Goal: Book appointment/travel/reservation

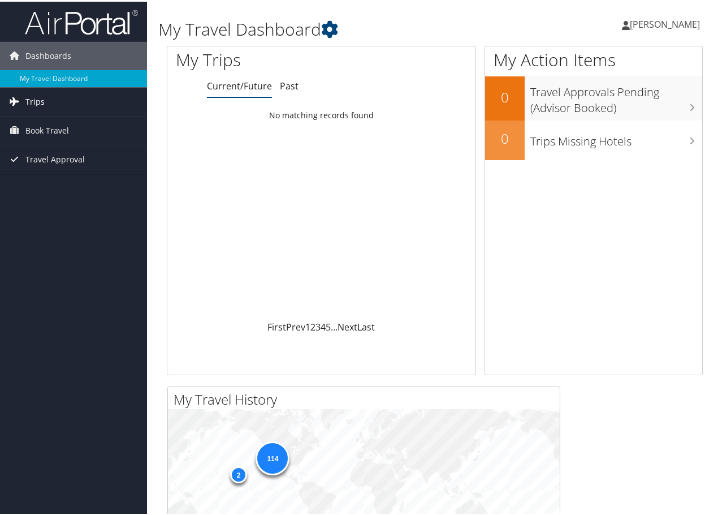
click at [38, 107] on span "Trips" at bounding box center [34, 100] width 19 height 28
click at [50, 179] on span "Book Travel" at bounding box center [47, 180] width 44 height 28
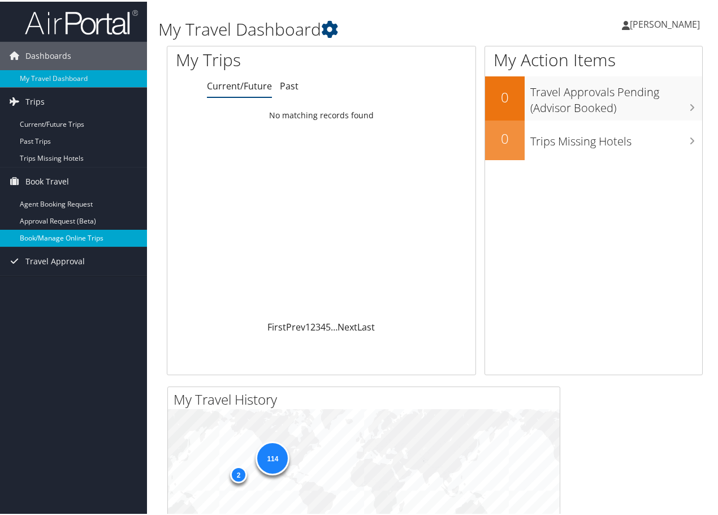
click at [62, 236] on link "Book/Manage Online Trips" at bounding box center [73, 236] width 147 height 17
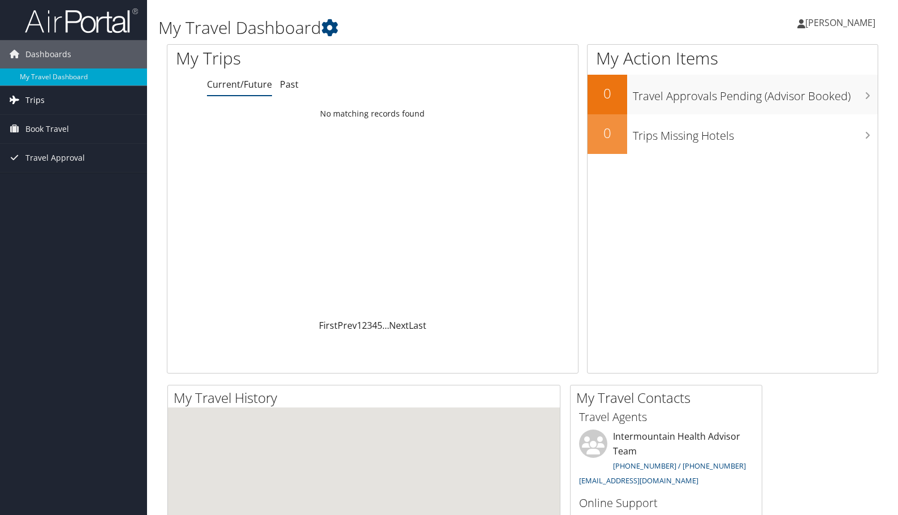
drag, startPoint x: 0, startPoint y: 0, endPoint x: 29, endPoint y: 100, distance: 104.2
click at [29, 100] on span "Trips" at bounding box center [34, 100] width 19 height 28
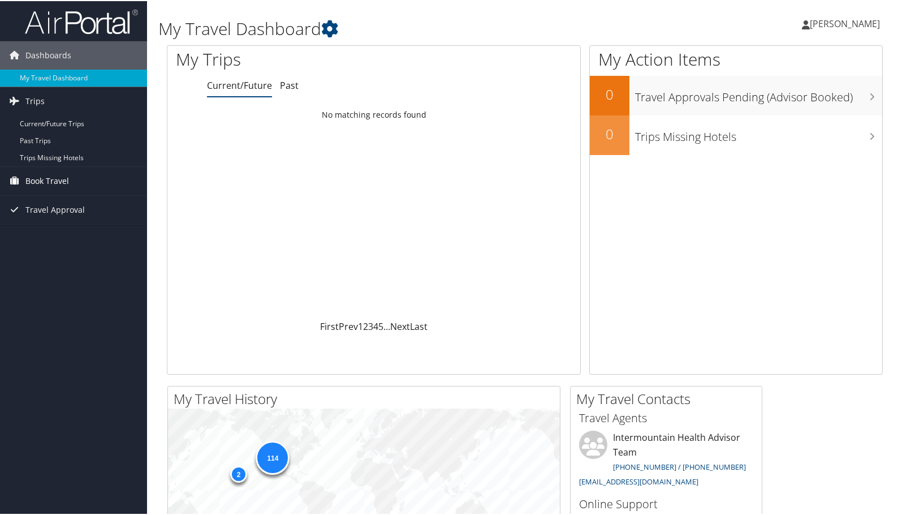
click at [51, 179] on span "Book Travel" at bounding box center [47, 180] width 44 height 28
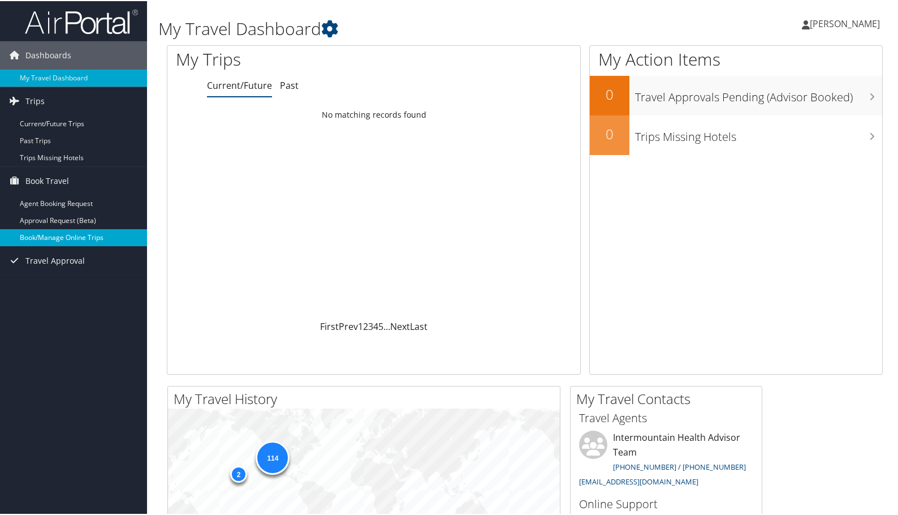
click at [65, 240] on link "Book/Manage Online Trips" at bounding box center [73, 236] width 147 height 17
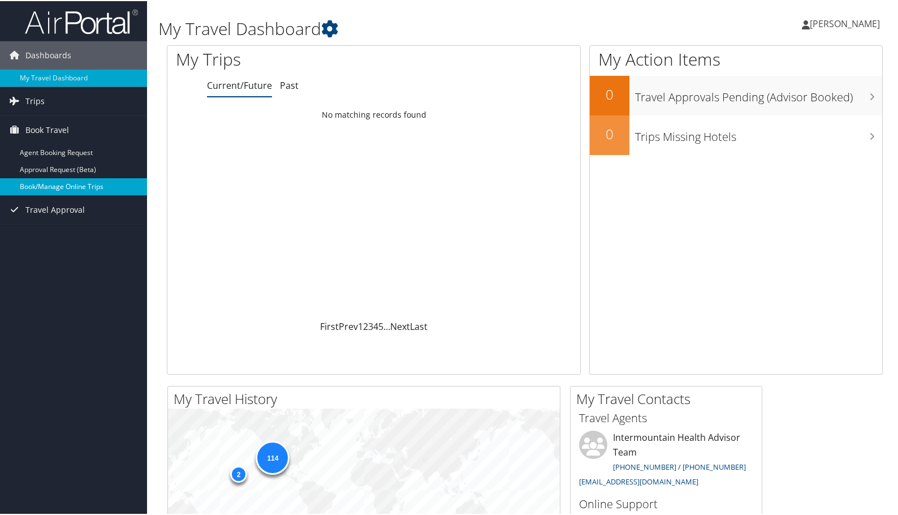
click at [74, 181] on link "Book/Manage Online Trips" at bounding box center [73, 185] width 147 height 17
